Goal: Task Accomplishment & Management: Manage account settings

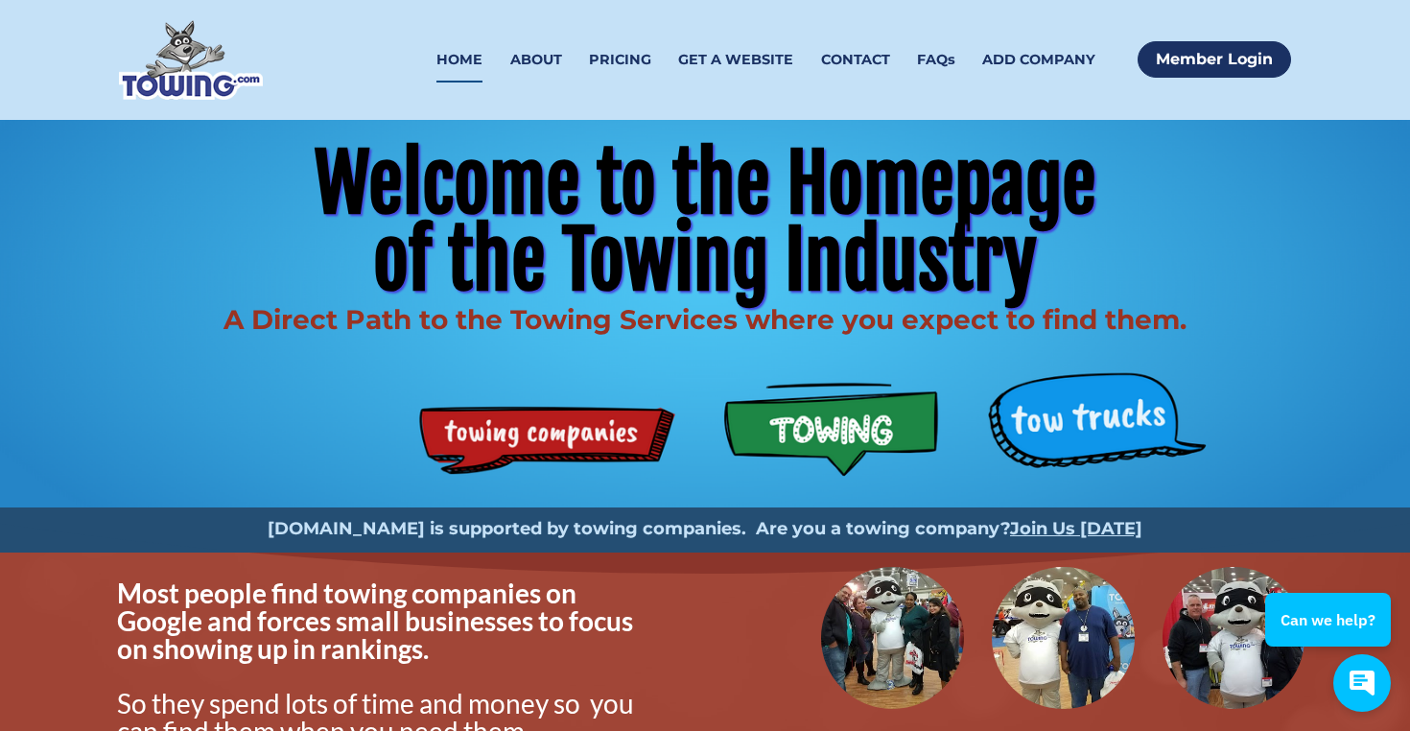
scroll to position [3, 0]
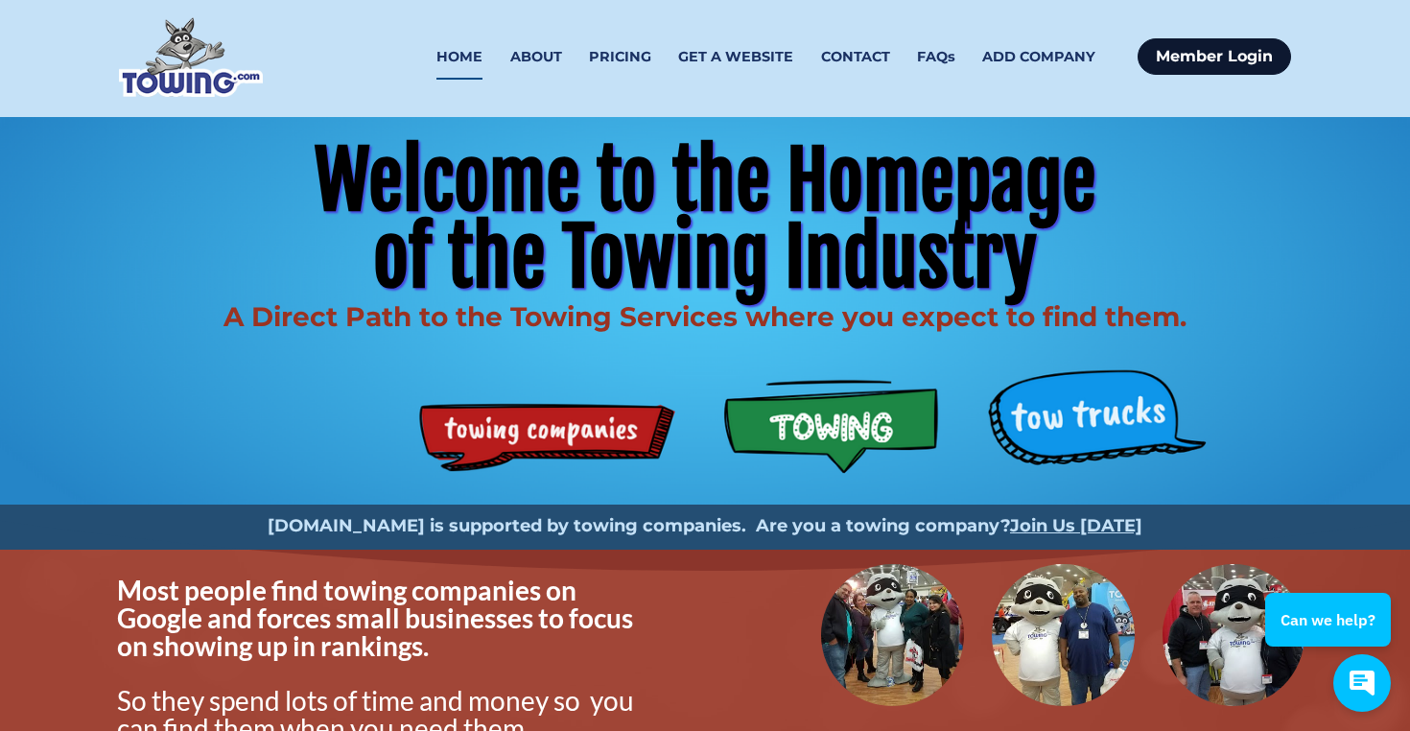
click at [1192, 55] on link "Member Login" at bounding box center [1214, 56] width 153 height 36
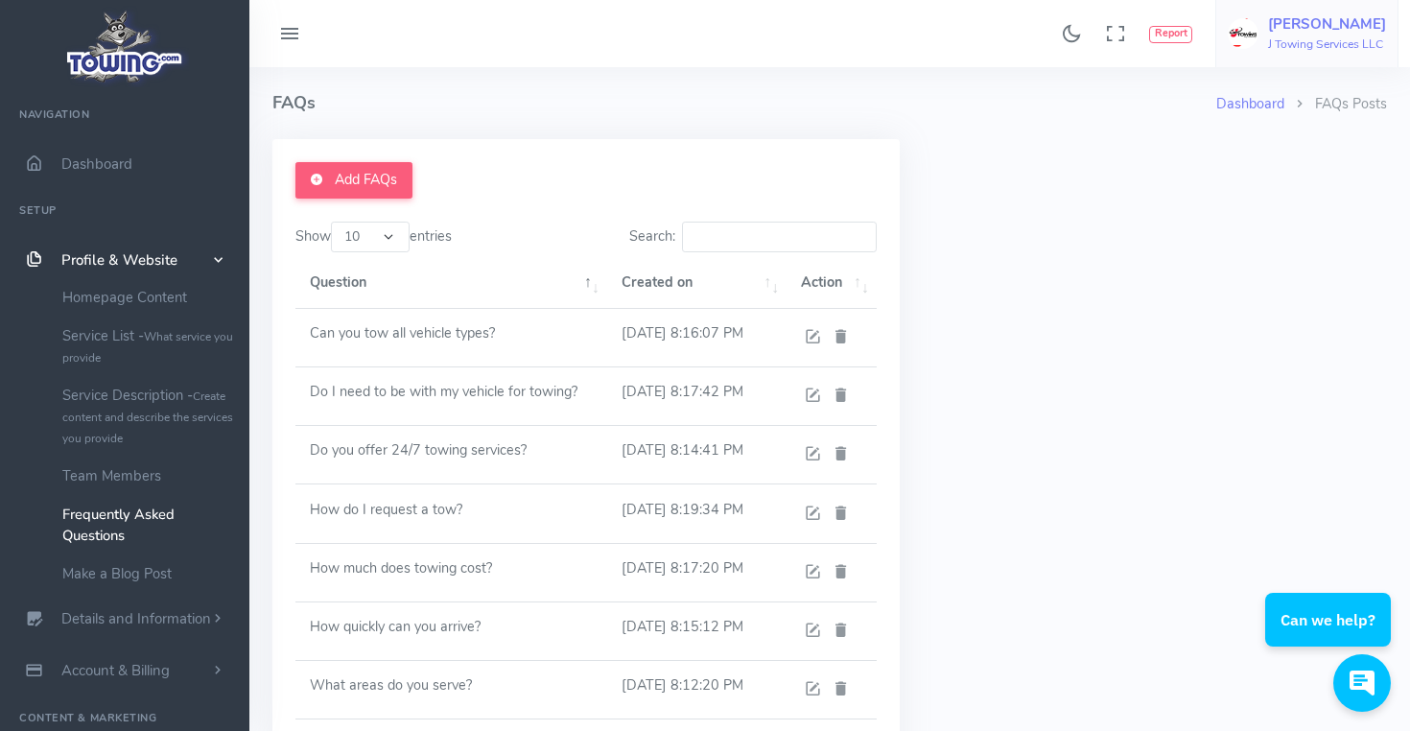
click at [1326, 39] on h6 "J Towing Services LLC" at bounding box center [1327, 44] width 118 height 12
click at [1101, 104] on h4 "FAQs" at bounding box center [744, 103] width 944 height 72
click at [287, 33] on icon at bounding box center [289, 34] width 23 height 31
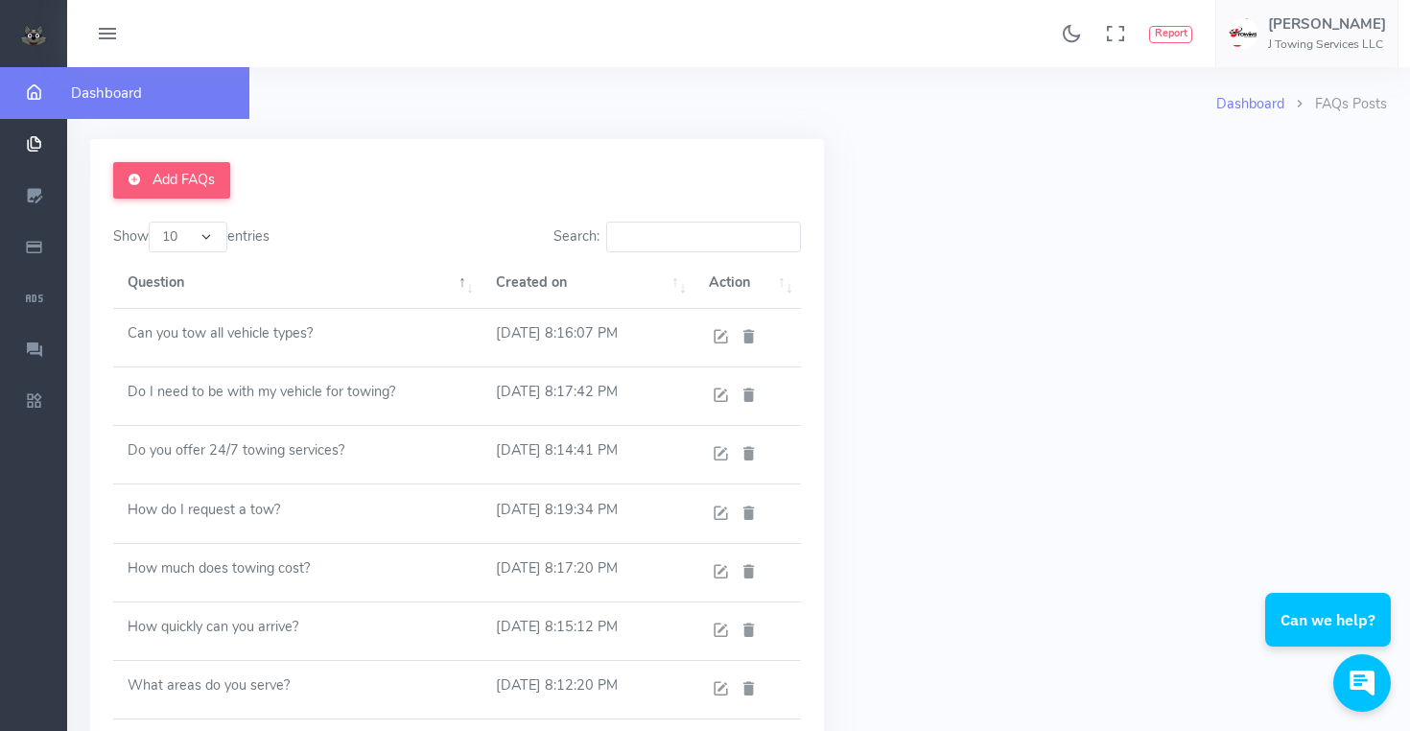
click at [17, 95] on icon "scrollable content" at bounding box center [34, 92] width 48 height 19
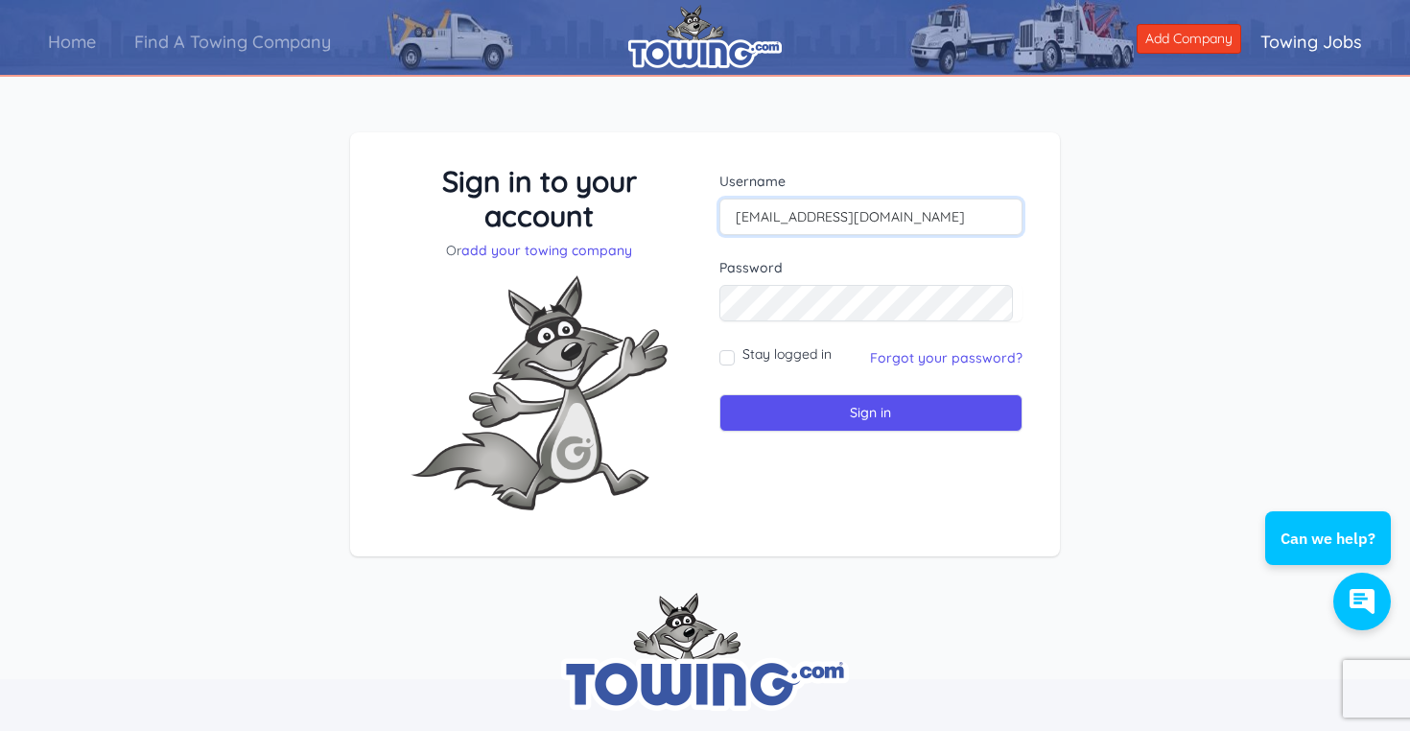
type input "[EMAIL_ADDRESS][DOMAIN_NAME]"
click at [866, 412] on input "Sign in" at bounding box center [870, 412] width 303 height 37
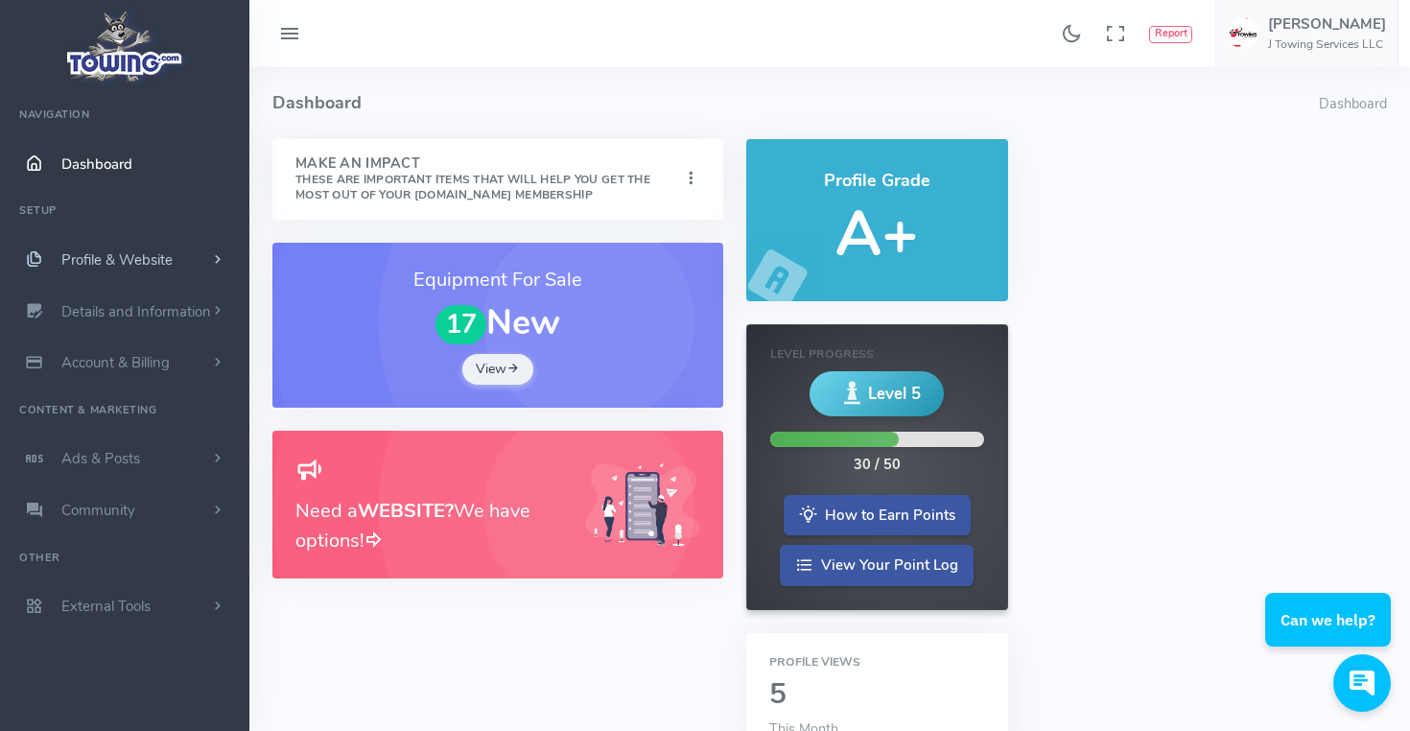
click at [134, 260] on span "Profile & Website" at bounding box center [116, 259] width 111 height 19
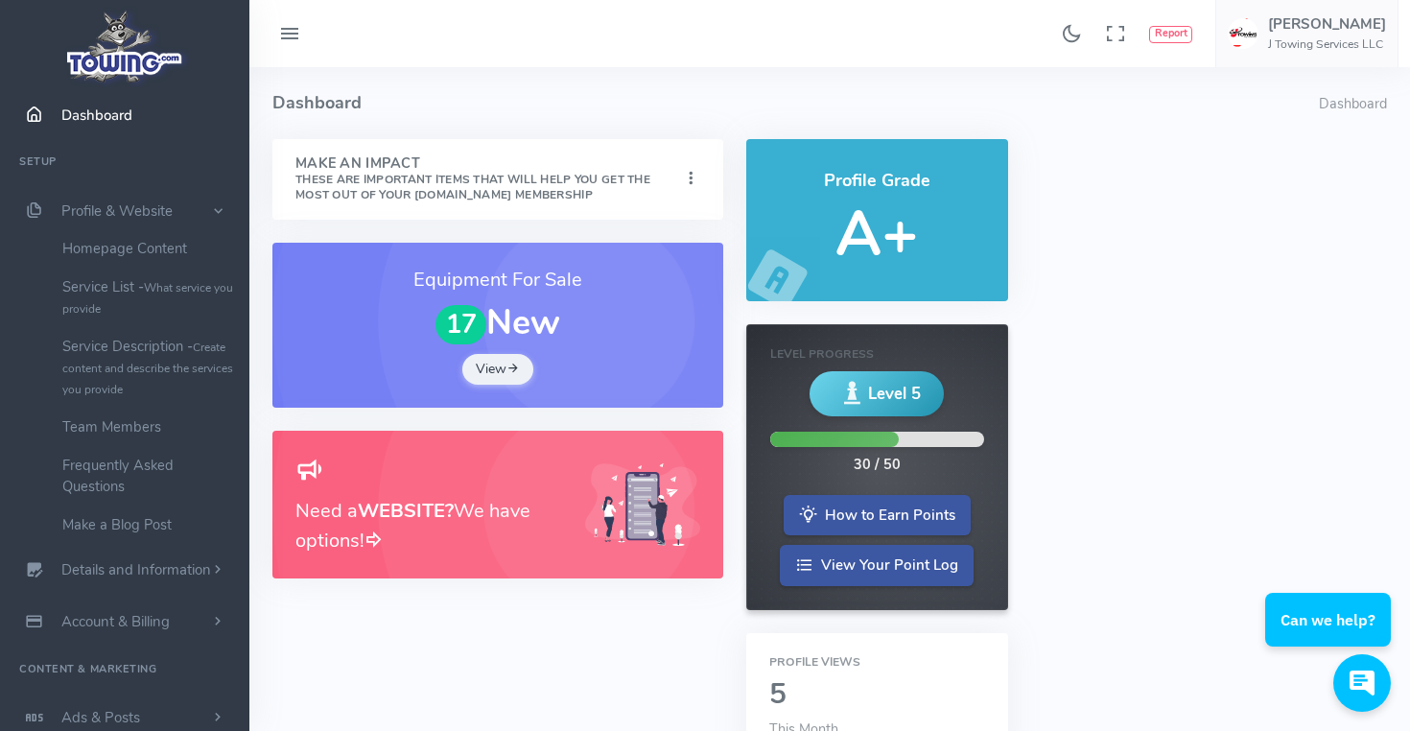
drag, startPoint x: 1225, startPoint y: 342, endPoint x: 671, endPoint y: 155, distance: 584.9
click at [153, 246] on link "Homepage Content" at bounding box center [148, 248] width 201 height 38
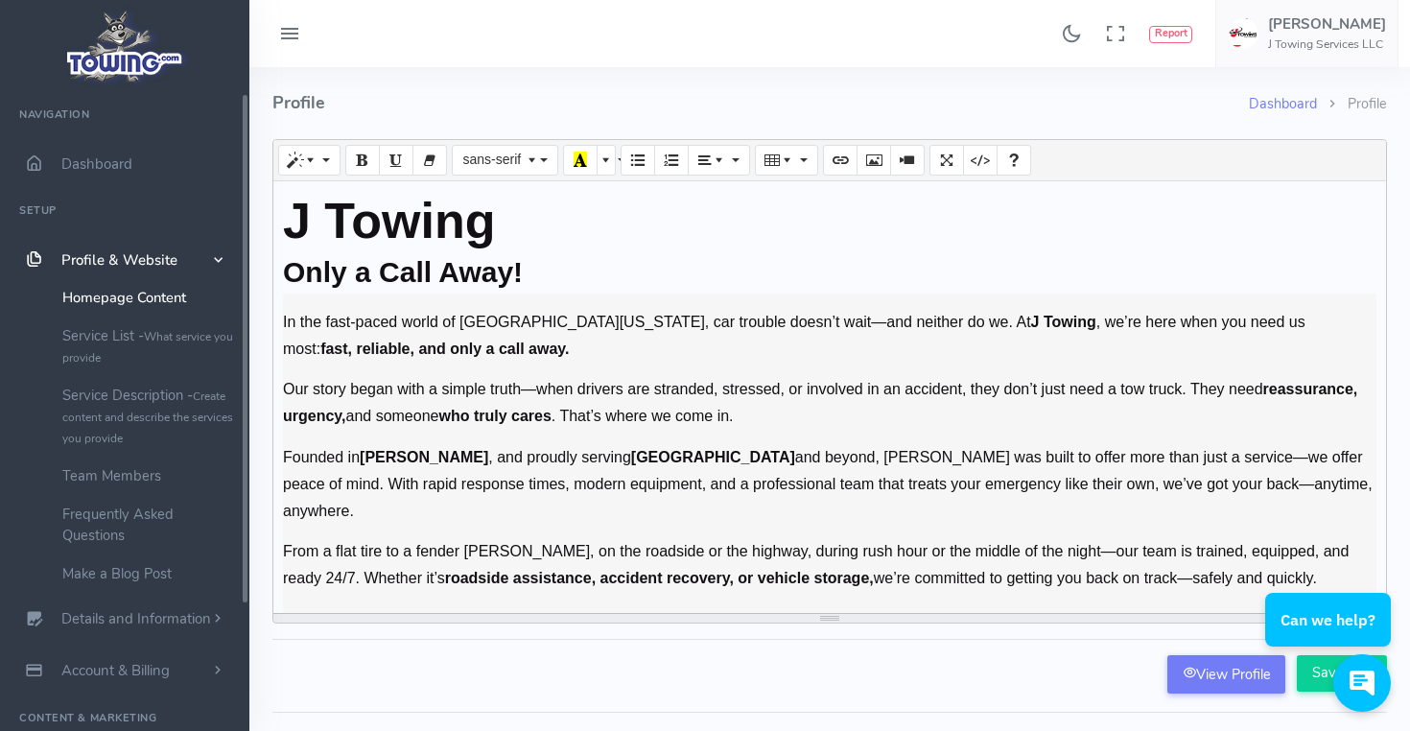
click at [158, 259] on span "Profile & Website" at bounding box center [119, 259] width 116 height 19
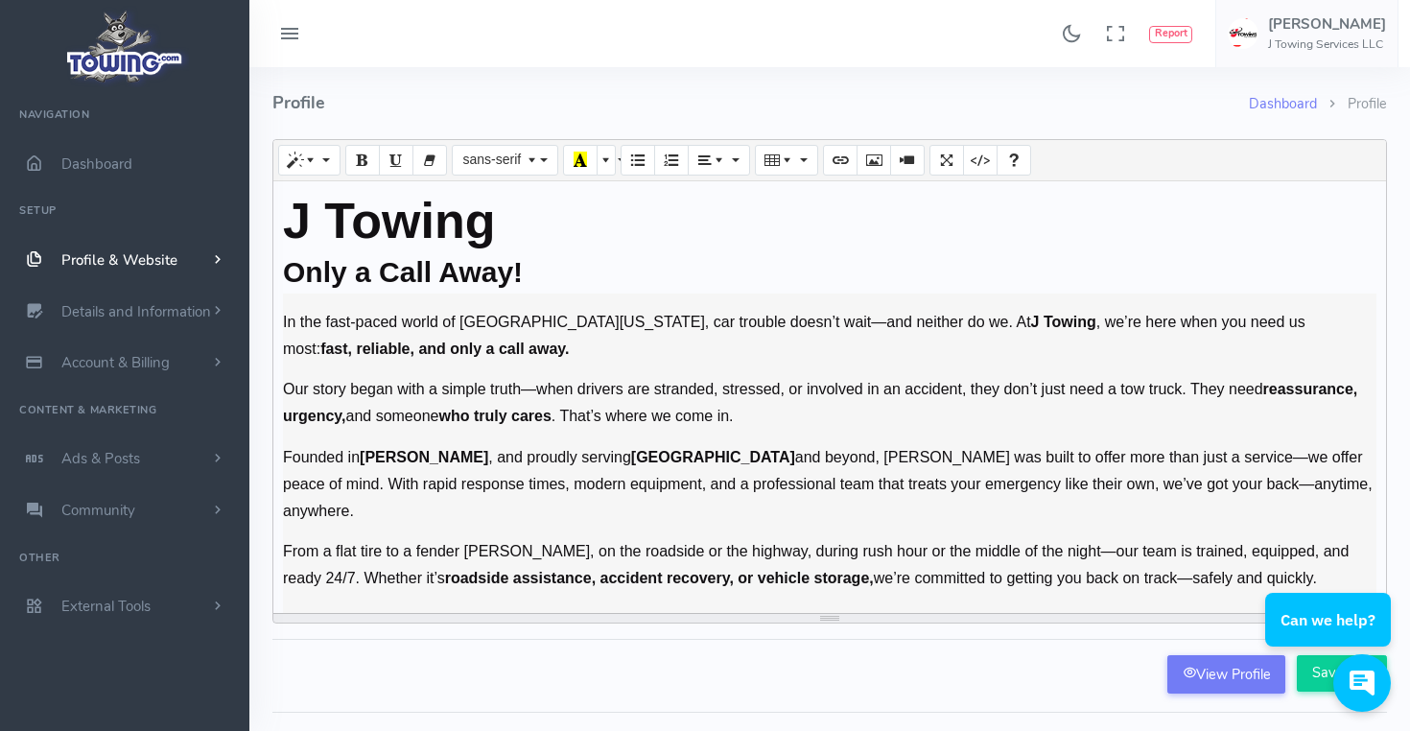
click at [158, 260] on span "Profile & Website" at bounding box center [119, 259] width 116 height 19
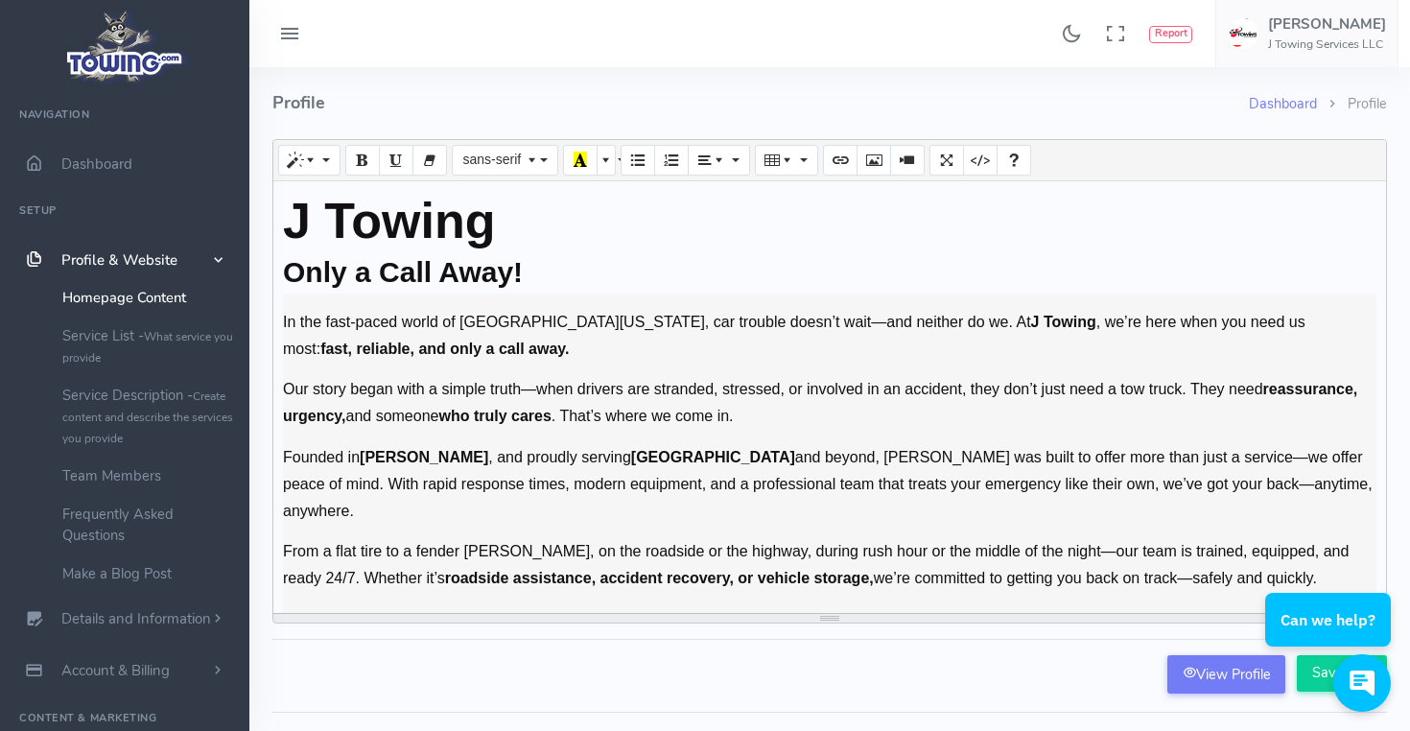
click at [142, 261] on span "Profile & Website" at bounding box center [119, 259] width 116 height 19
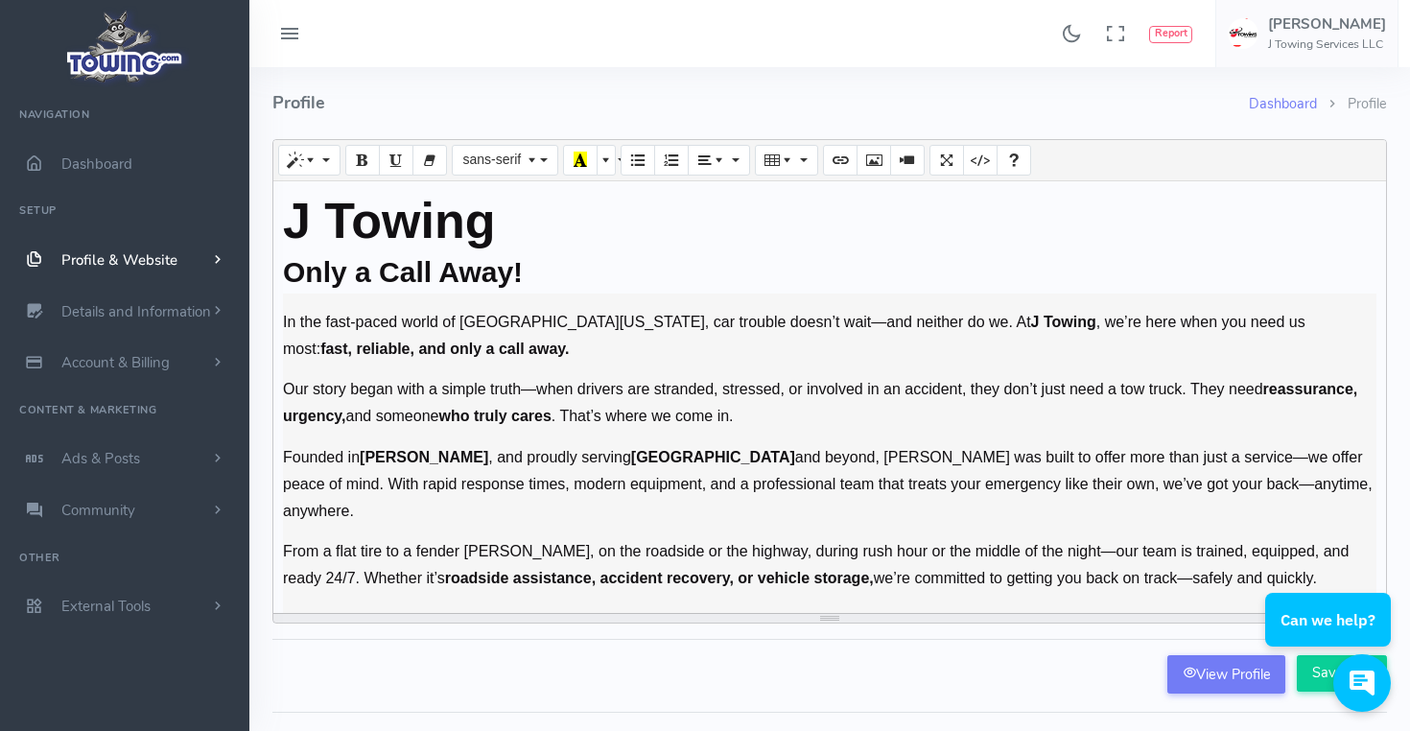
click at [217, 253] on span "scrollable content" at bounding box center [217, 259] width 17 height 19
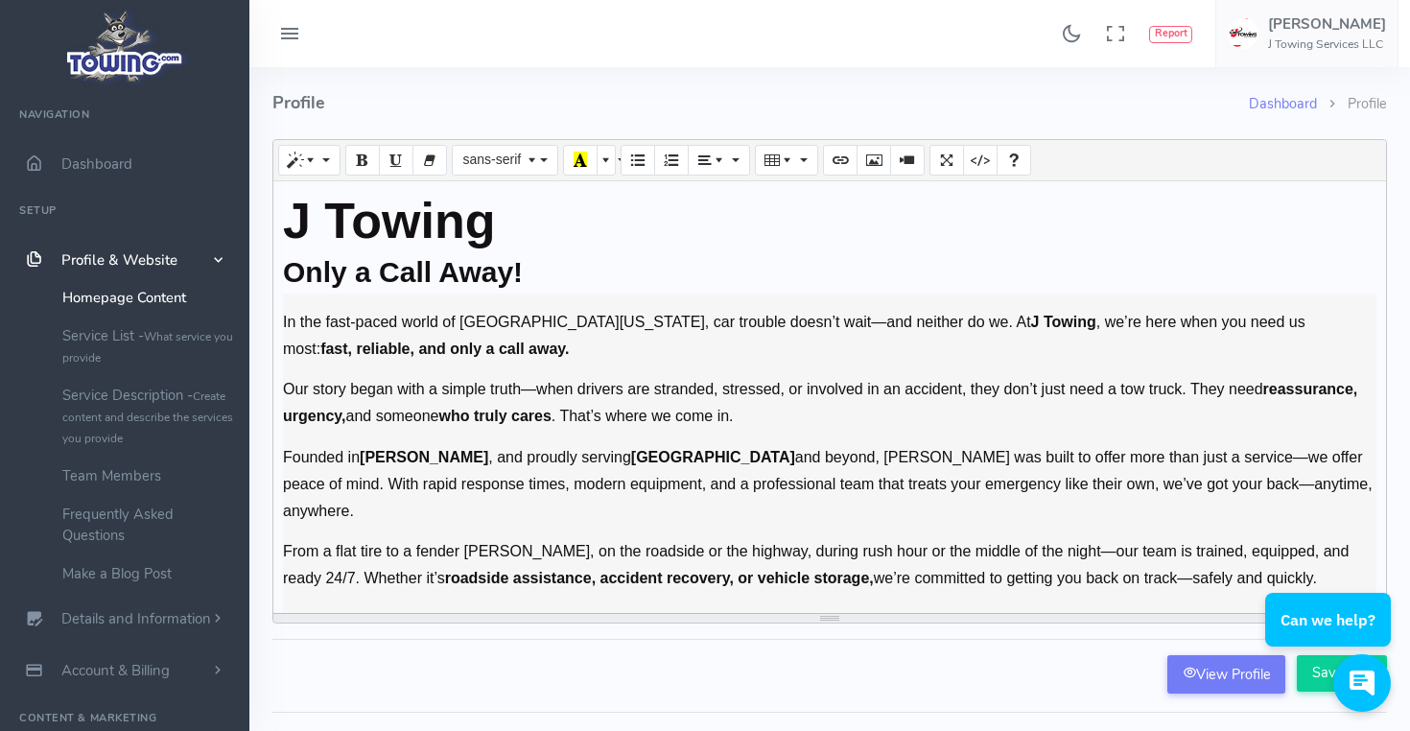
click at [156, 289] on link "Homepage Content" at bounding box center [148, 297] width 201 height 38
click at [200, 255] on link "Profile & Website" at bounding box center [124, 260] width 249 height 52
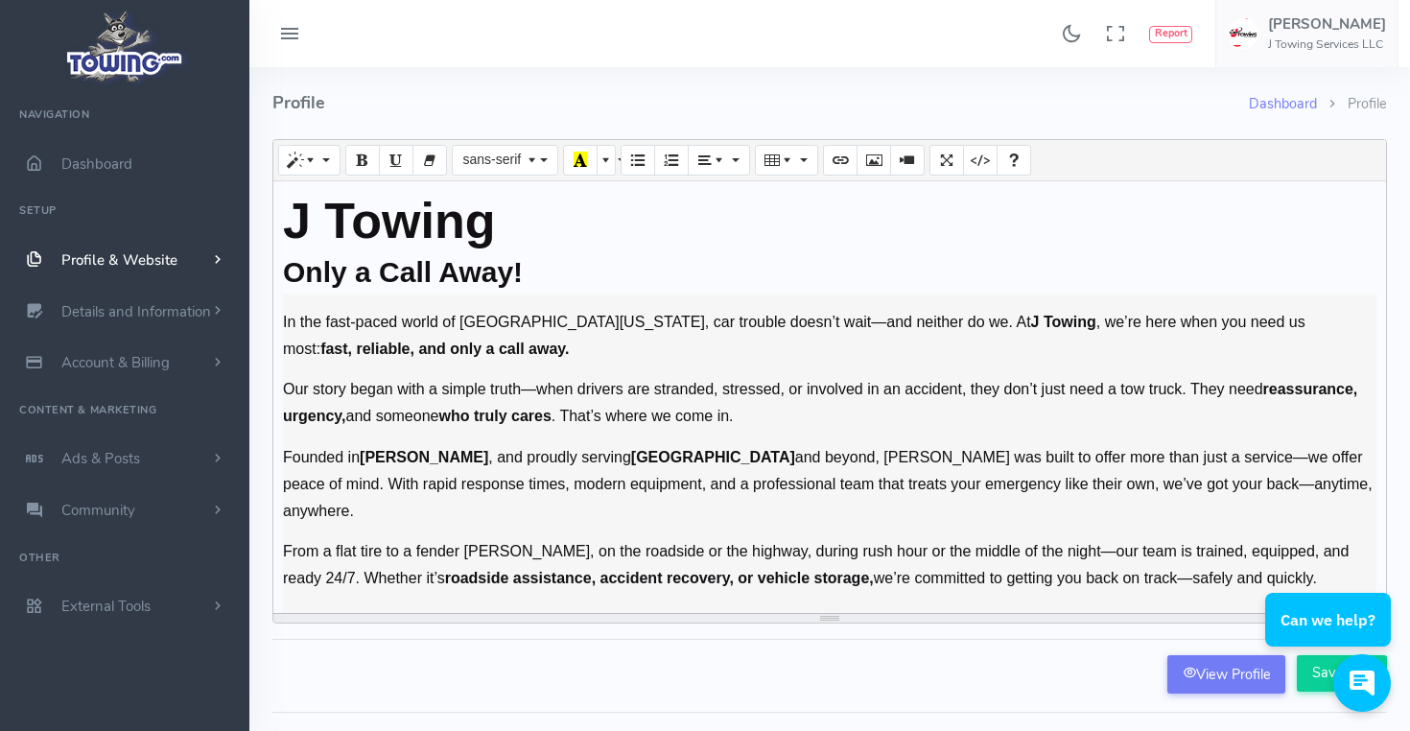
click at [124, 258] on span "Profile & Website" at bounding box center [119, 259] width 116 height 19
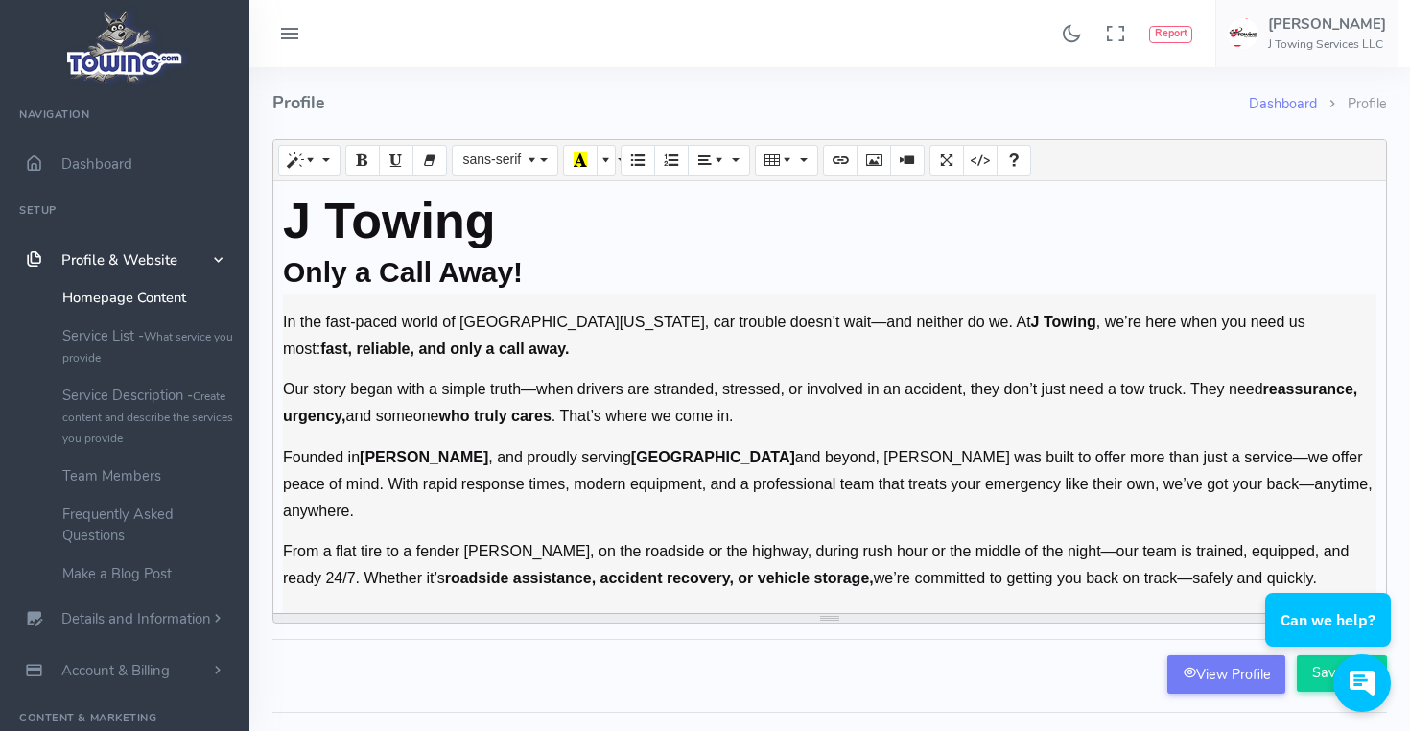
click at [111, 260] on span "Profile & Website" at bounding box center [119, 259] width 116 height 19
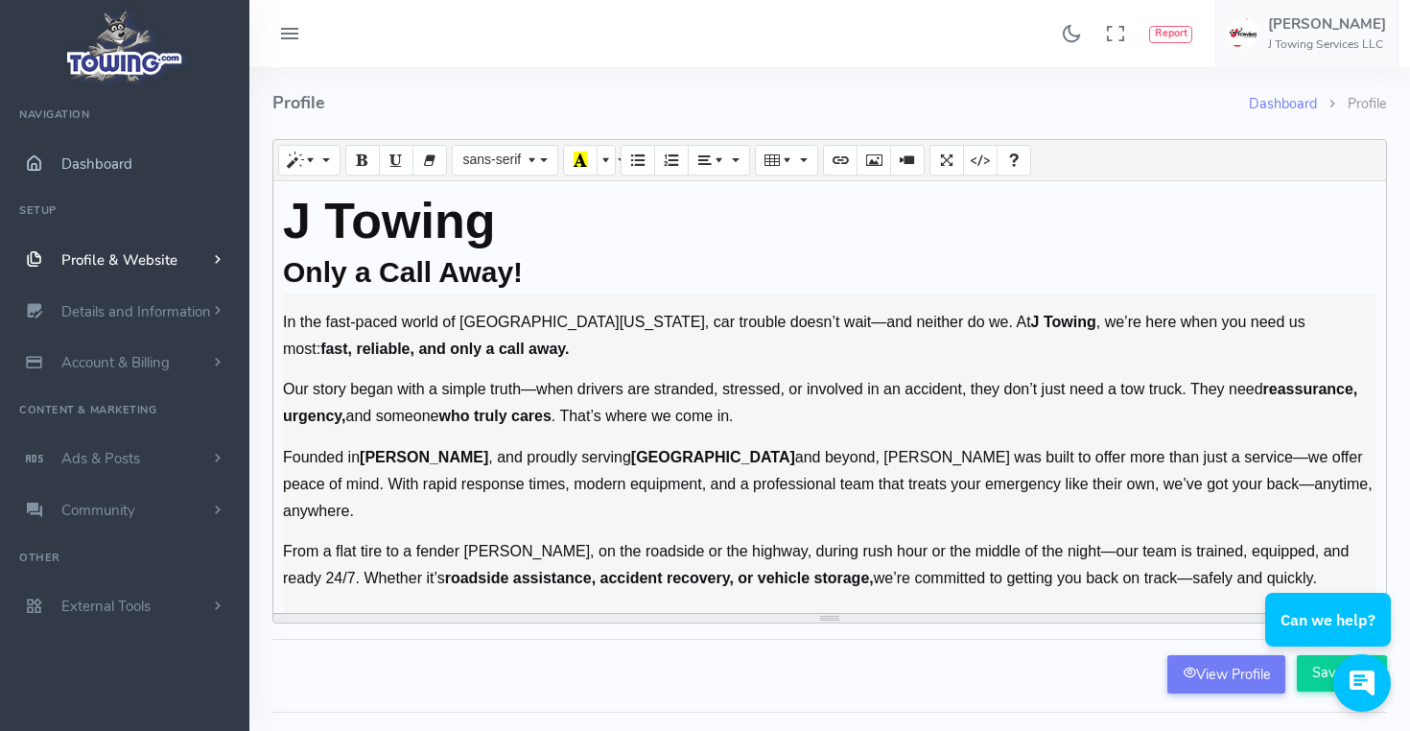
click at [120, 165] on span "Dashboard" at bounding box center [96, 163] width 71 height 19
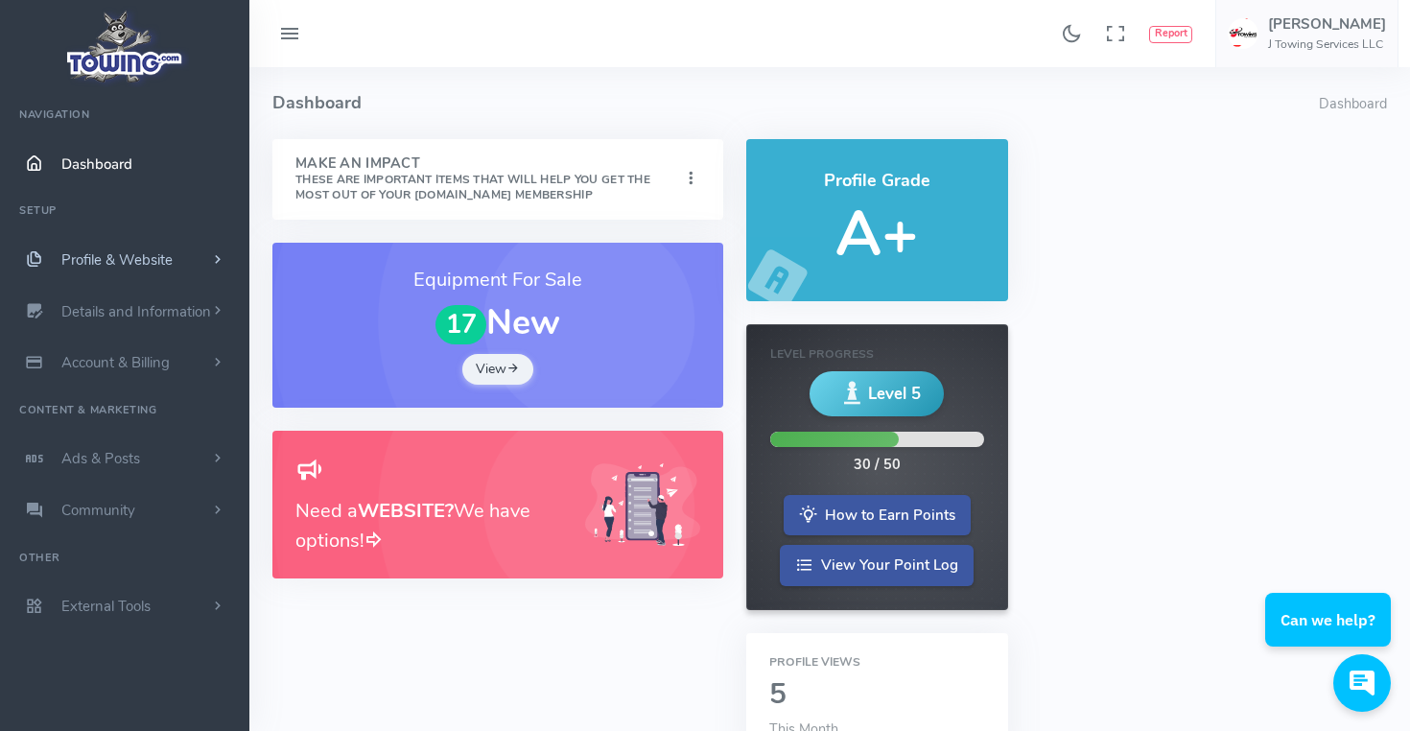
click at [140, 266] on span "Profile & Website" at bounding box center [116, 259] width 111 height 19
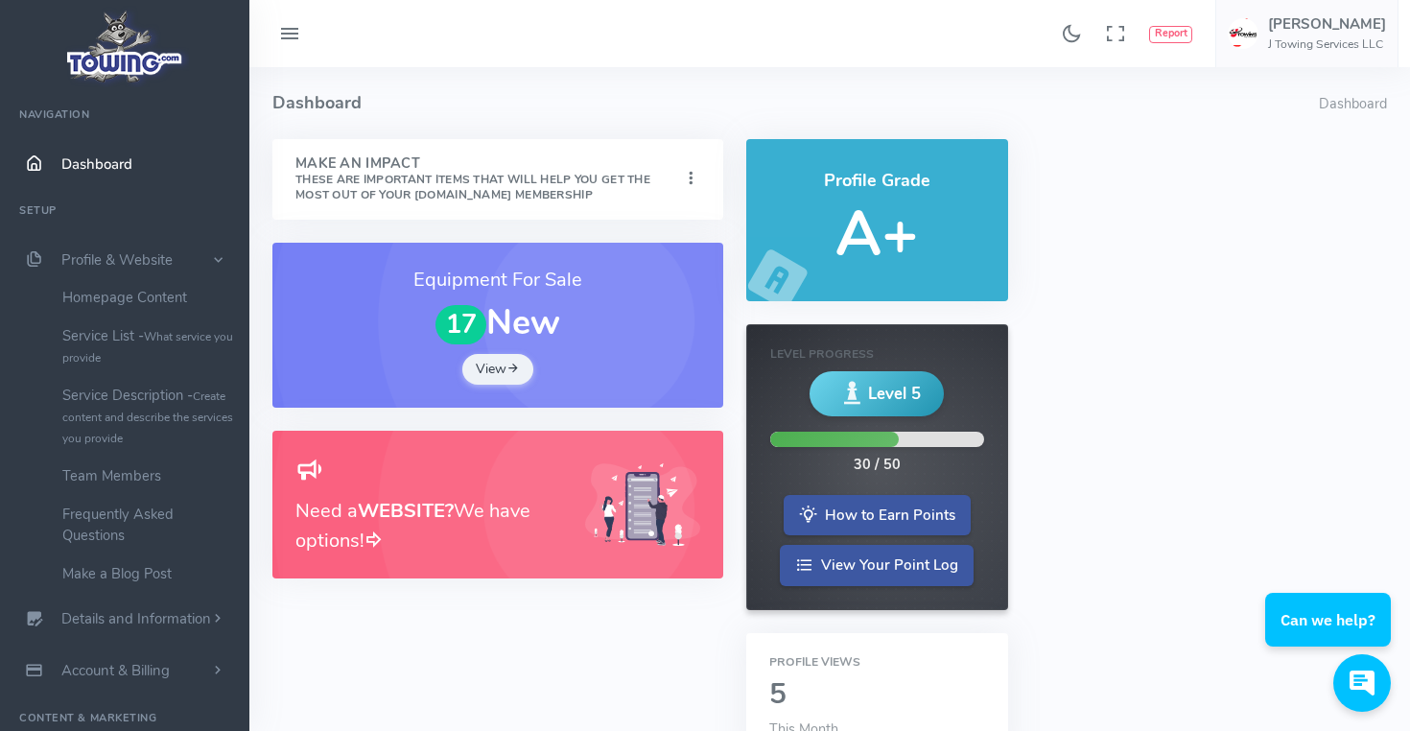
click at [271, 229] on div "Make An Impact These are important items that will help you get the most out of…" at bounding box center [498, 600] width 474 height 923
click at [93, 261] on span "Profile & Website" at bounding box center [116, 259] width 111 height 19
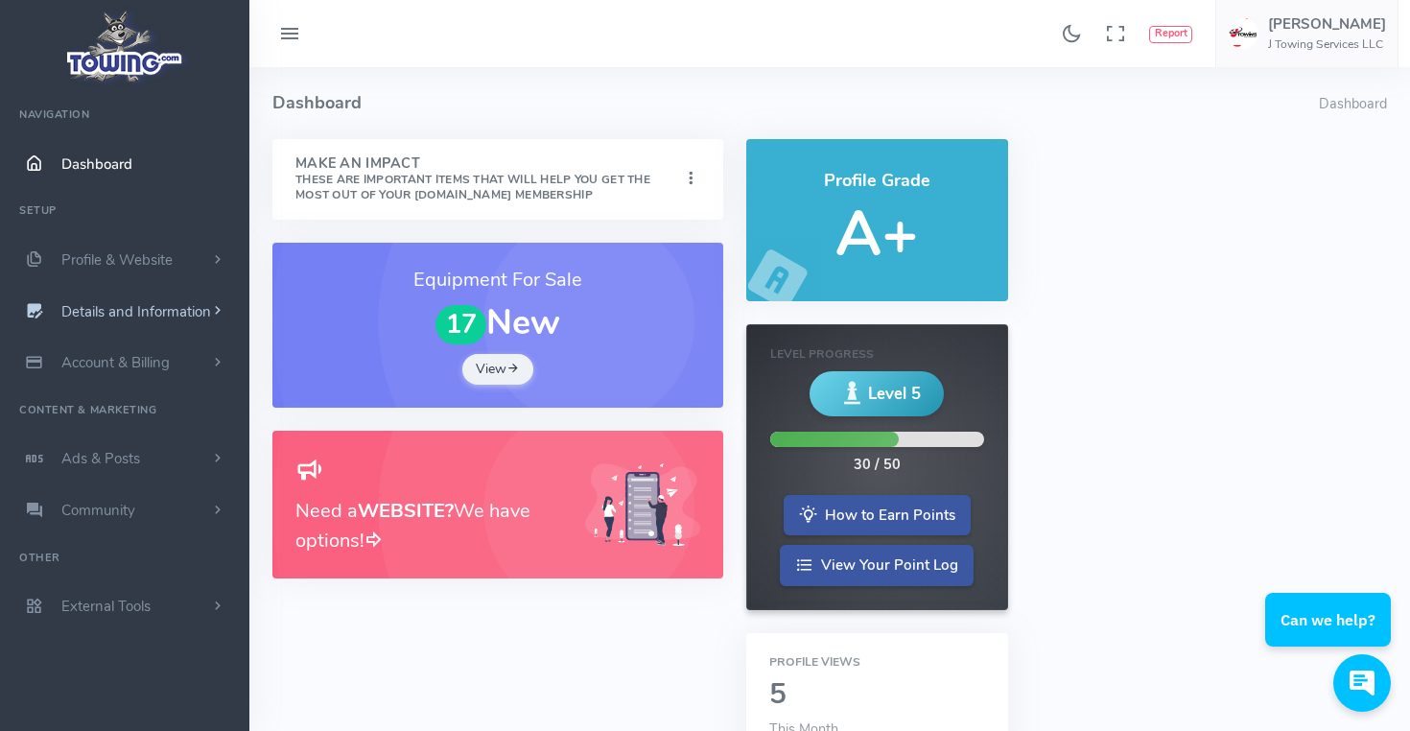
click at [131, 313] on span "Details and Information" at bounding box center [136, 311] width 150 height 19
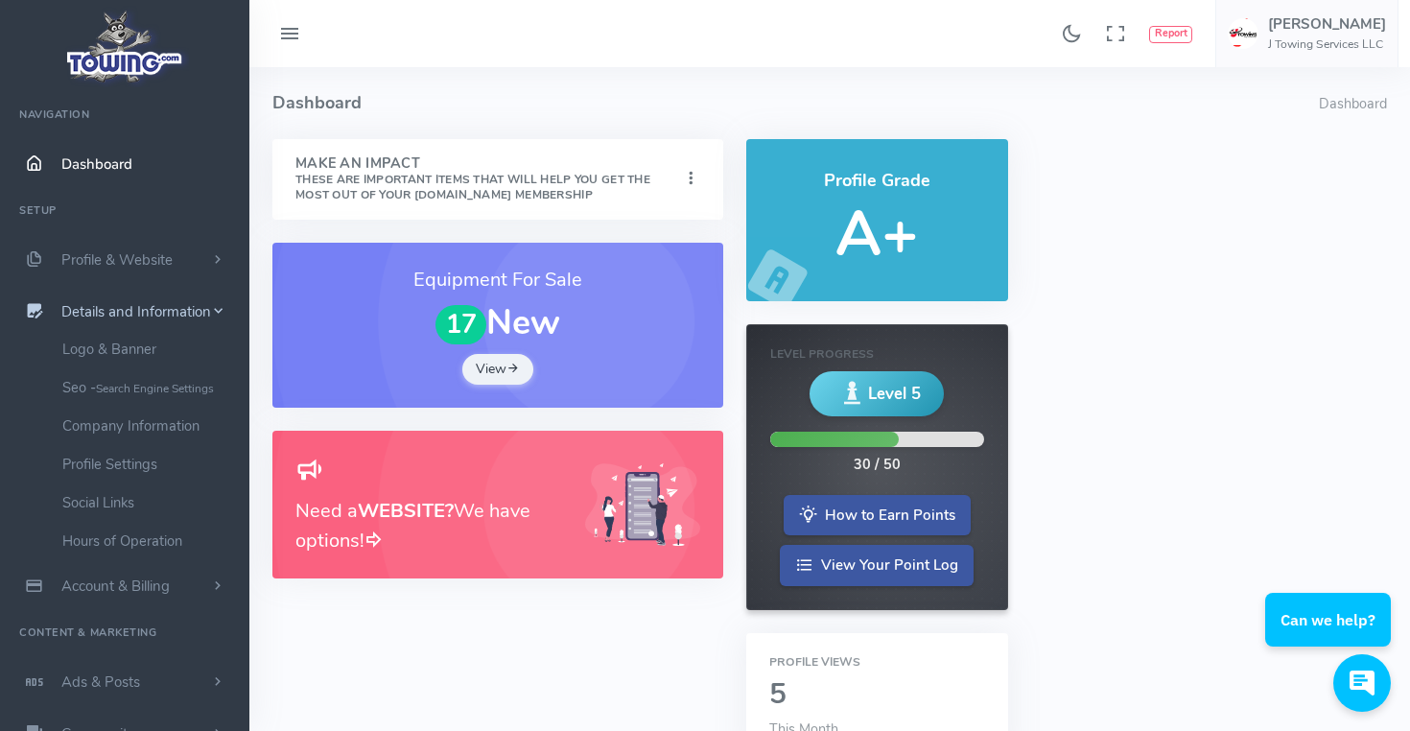
click at [138, 311] on span "Details and Information" at bounding box center [136, 311] width 150 height 19
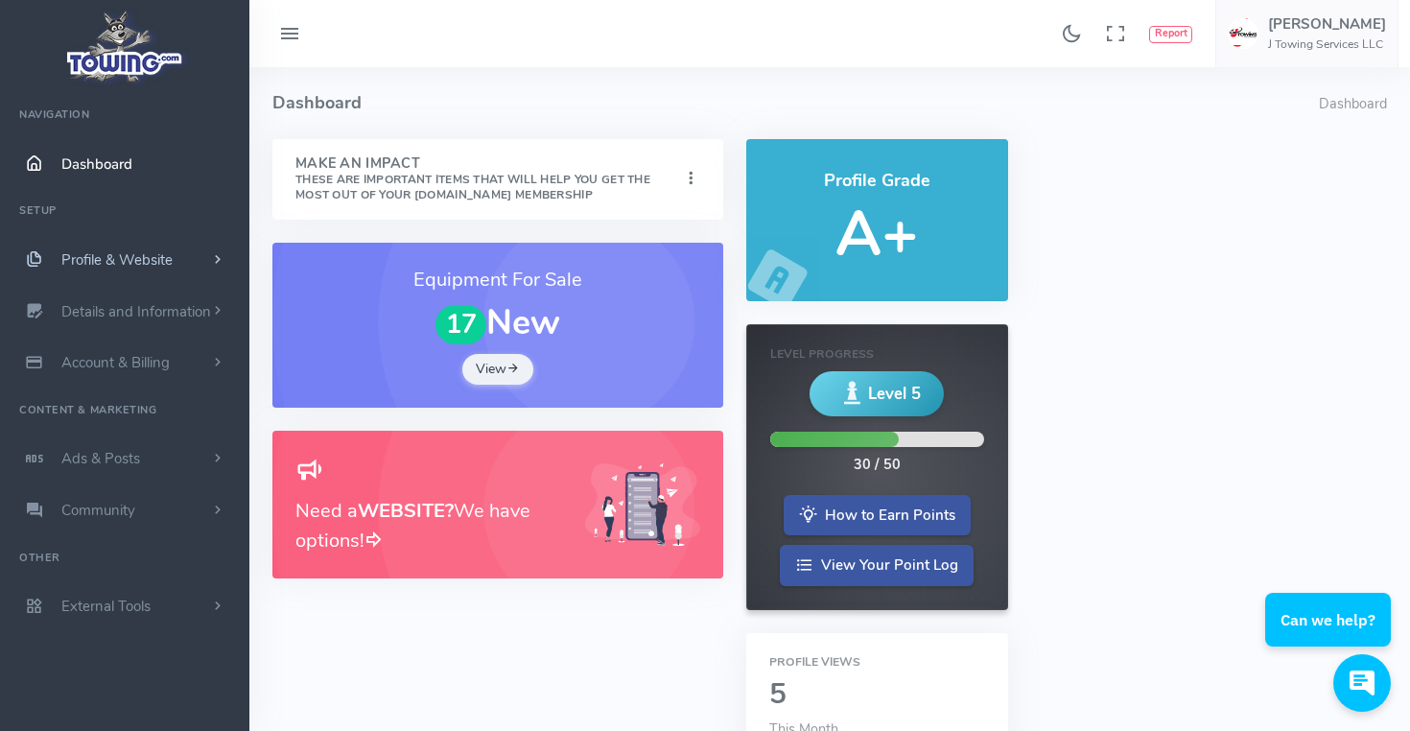
click at [157, 265] on span "Profile & Website" at bounding box center [116, 259] width 111 height 19
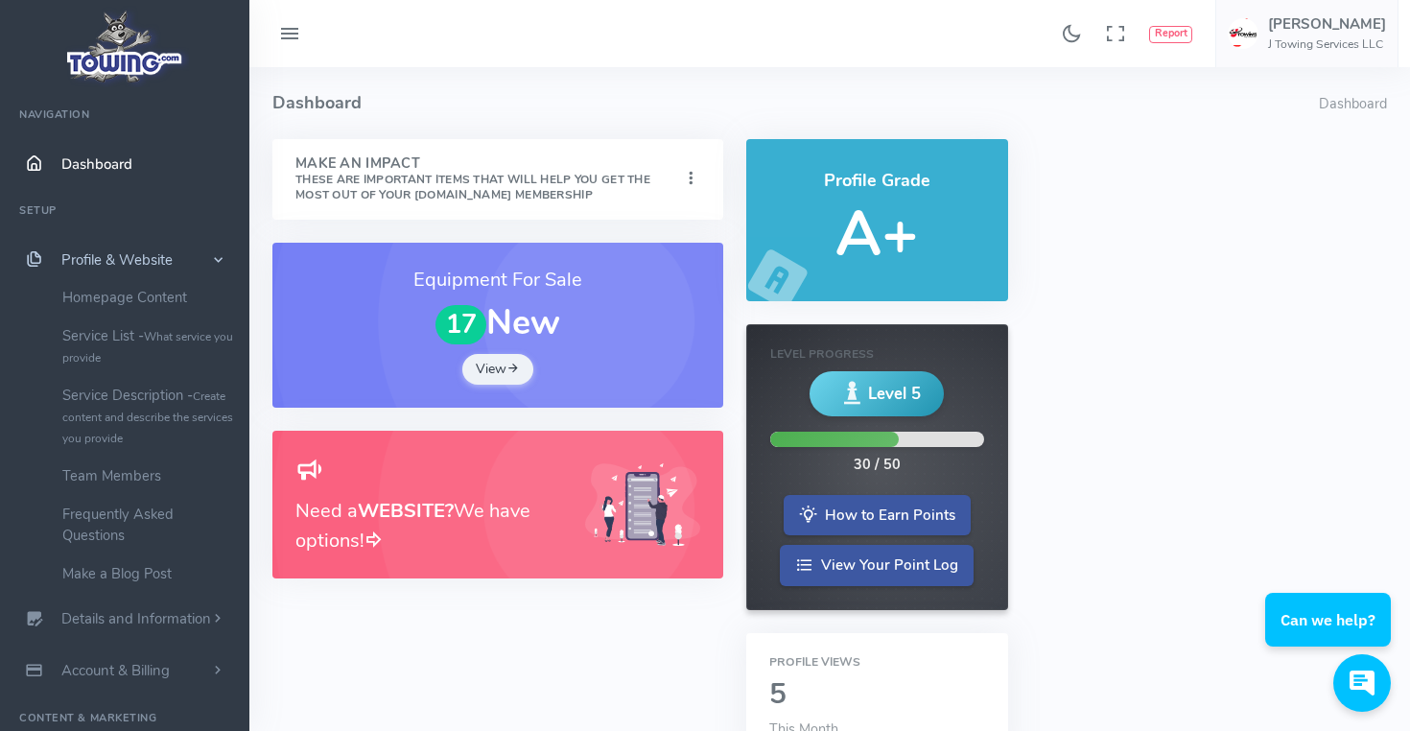
click at [157, 265] on span "Profile & Website" at bounding box center [116, 259] width 111 height 19
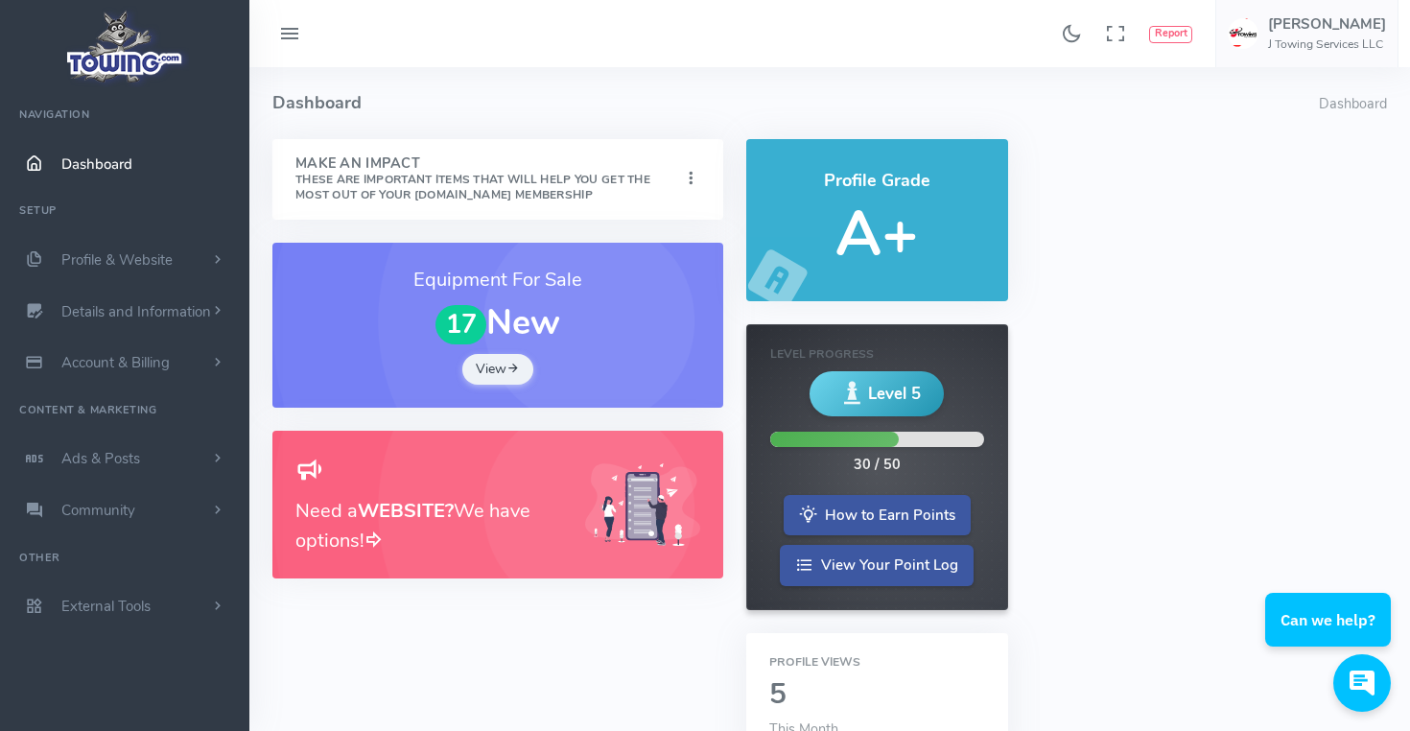
click at [891, 243] on h5 "A+" at bounding box center [877, 234] width 216 height 68
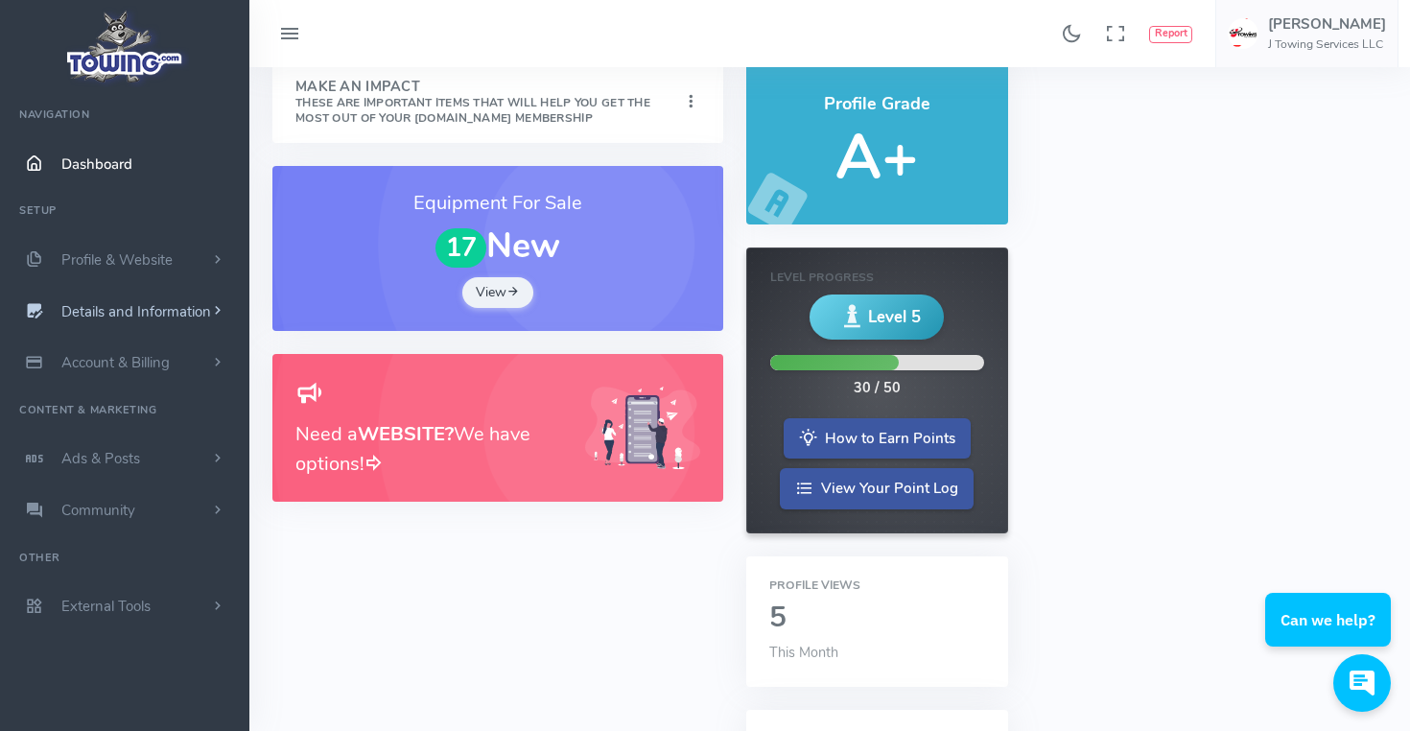
scroll to position [79, 0]
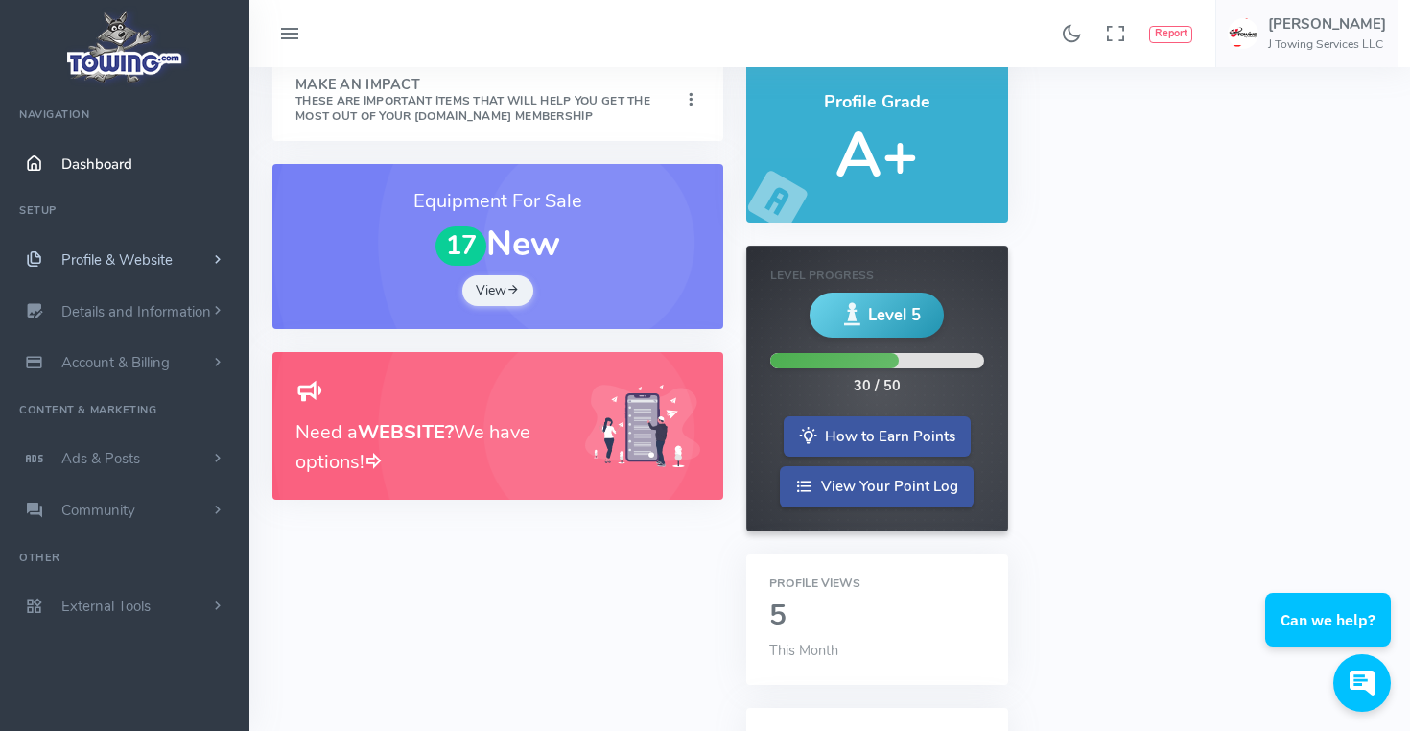
click at [149, 257] on span "Profile & Website" at bounding box center [116, 259] width 111 height 19
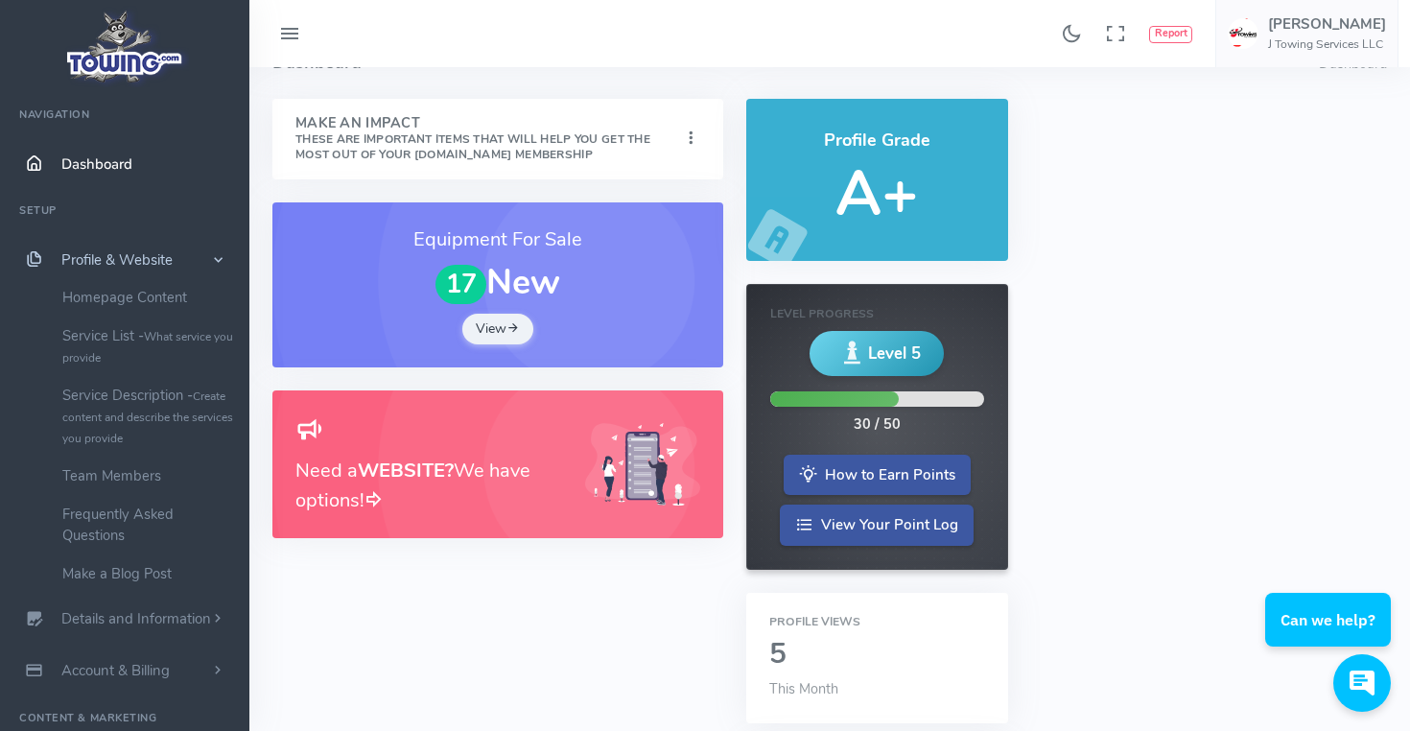
scroll to position [36, 0]
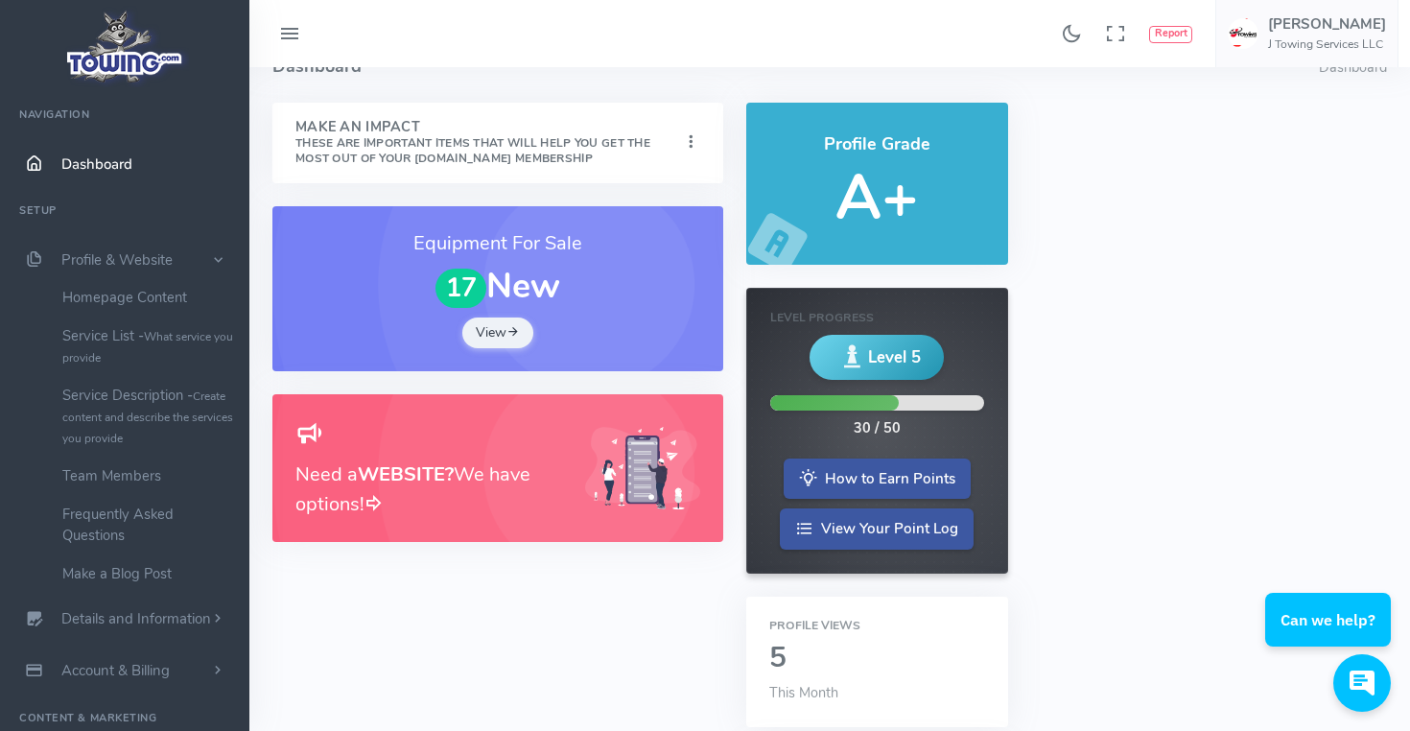
click at [838, 337] on icon at bounding box center [852, 357] width 28 height 42
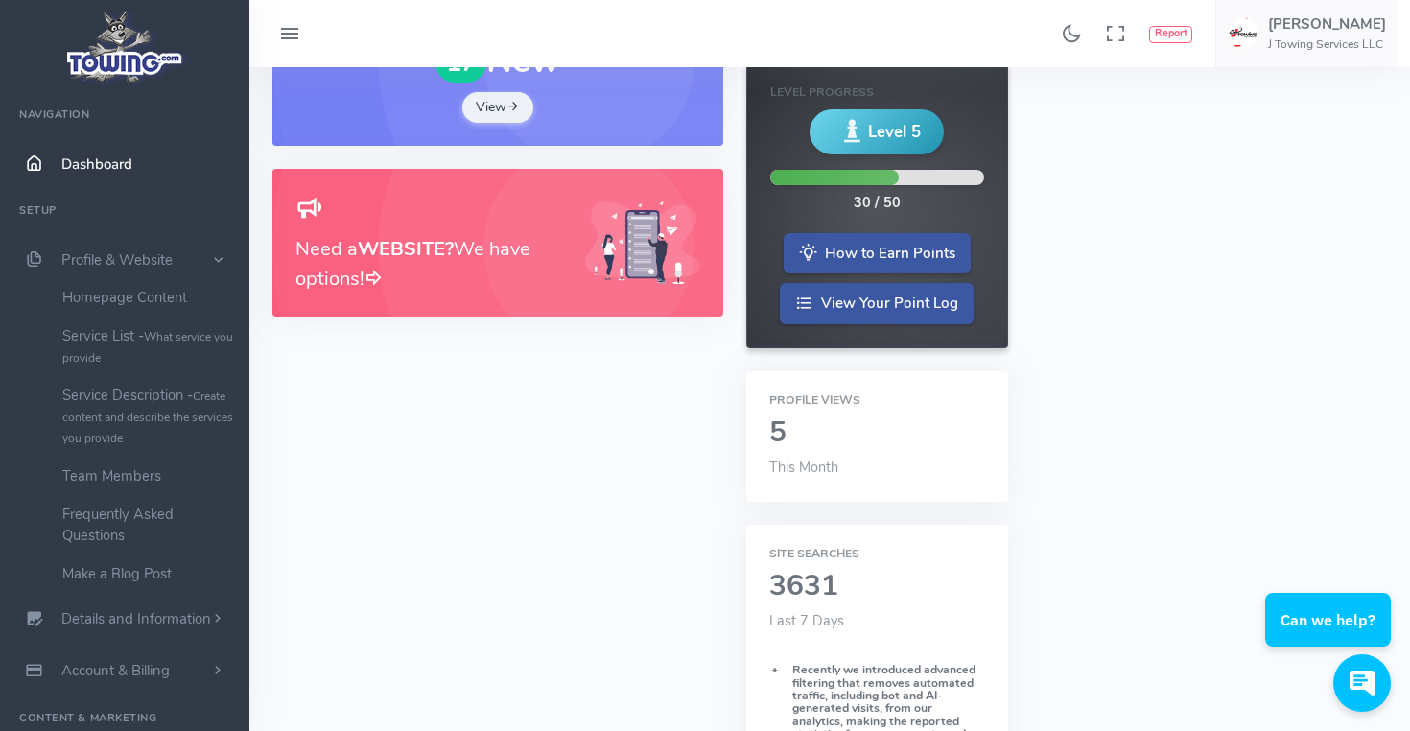
scroll to position [259, 0]
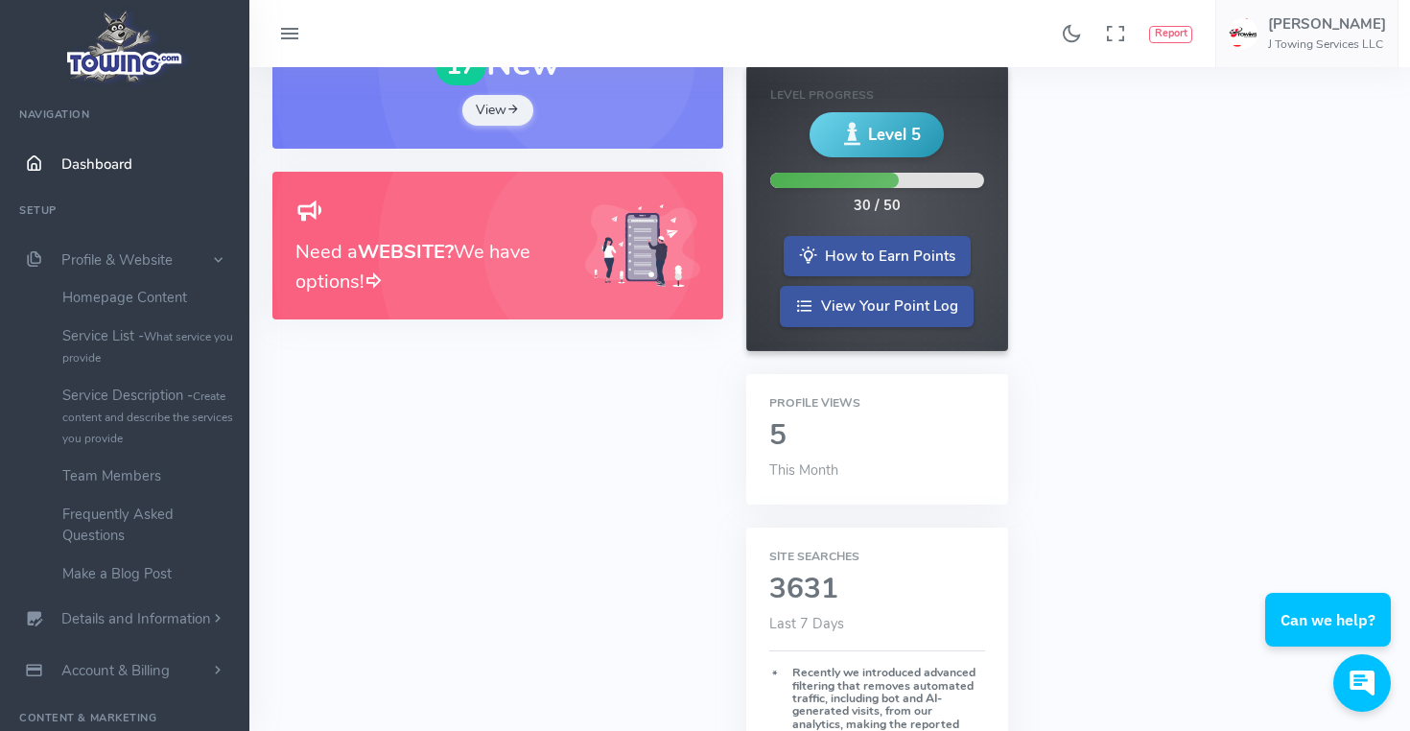
click at [820, 412] on div "Profile Views 5 This Month" at bounding box center [877, 439] width 262 height 130
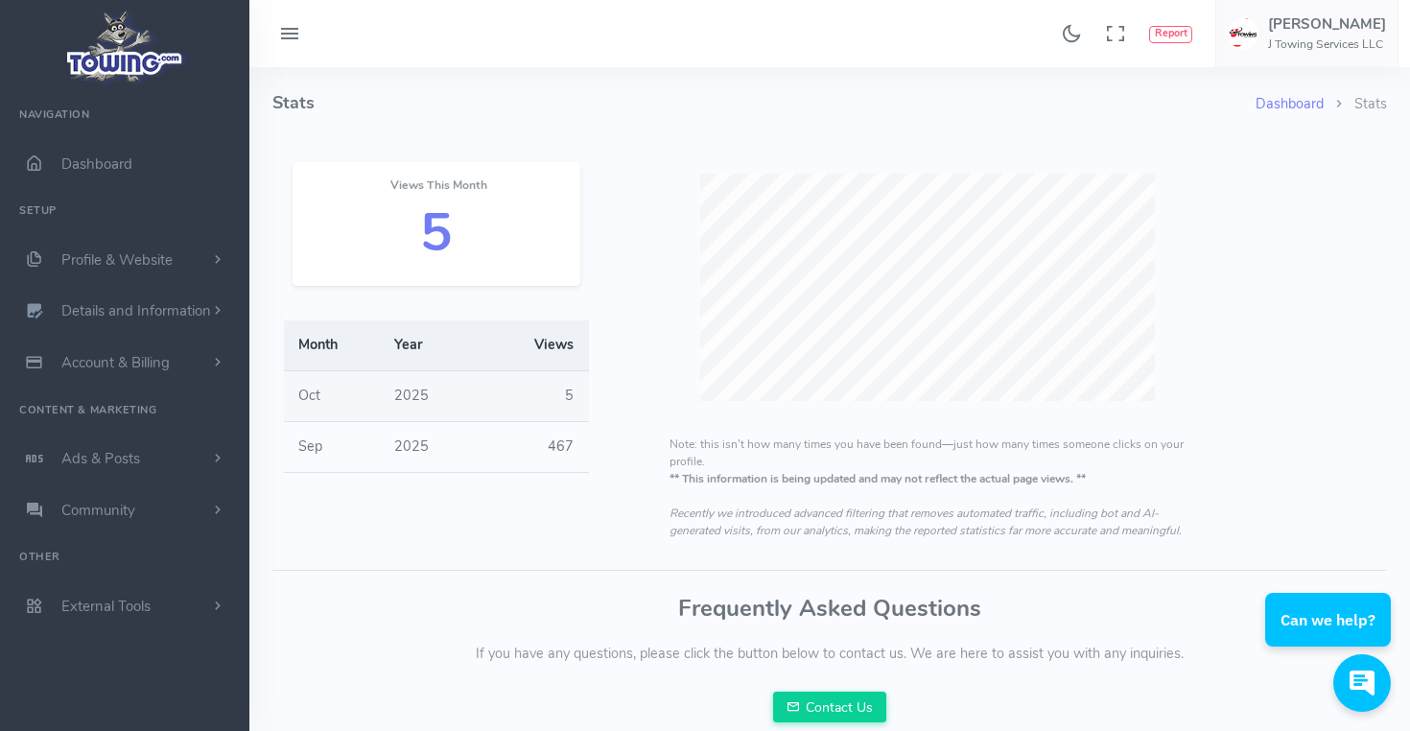
click at [295, 32] on icon at bounding box center [289, 34] width 23 height 31
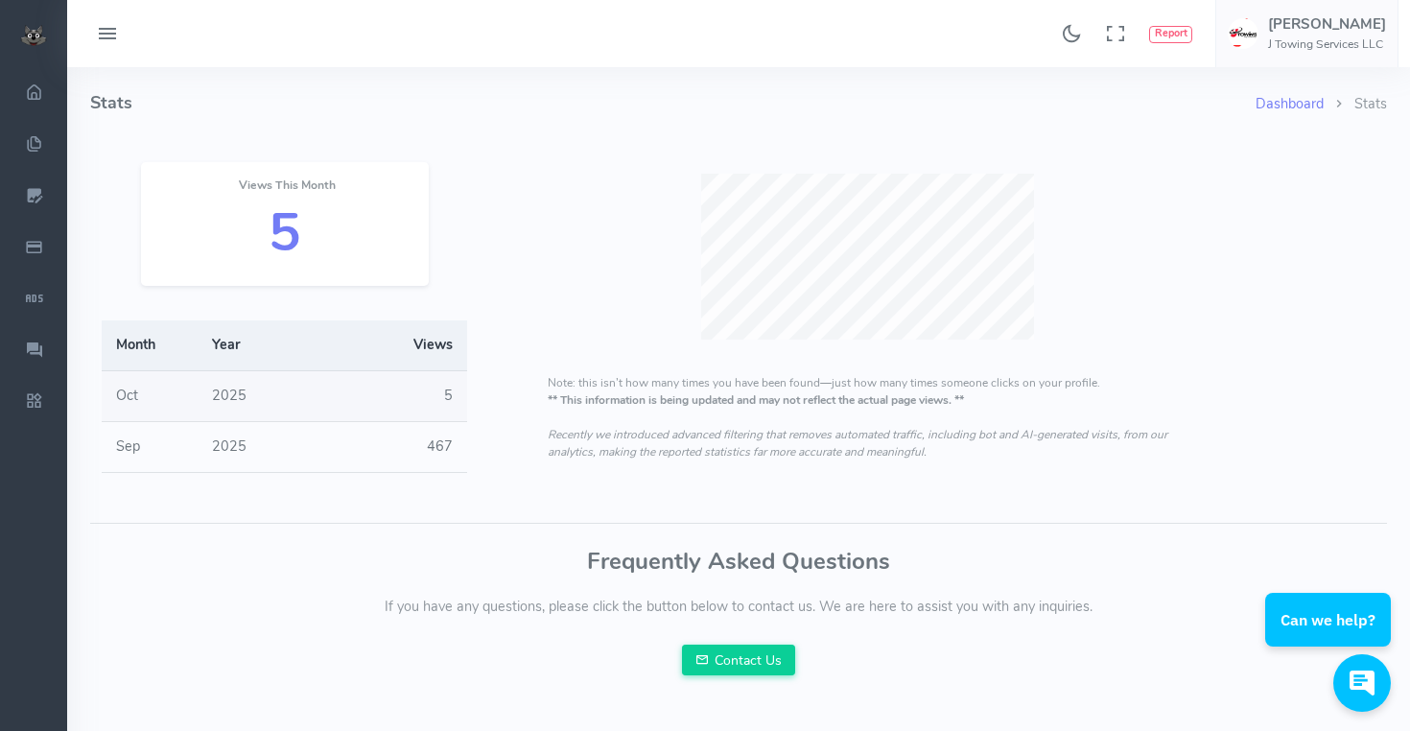
click at [93, 35] on button at bounding box center [108, 33] width 58 height 37
